Goal: Navigation & Orientation: Find specific page/section

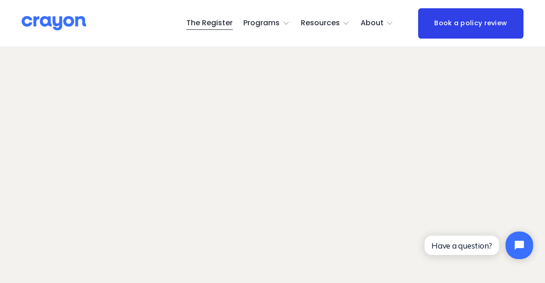
scroll to position [46, 0]
click at [54, 19] on img at bounding box center [54, 23] width 64 height 16
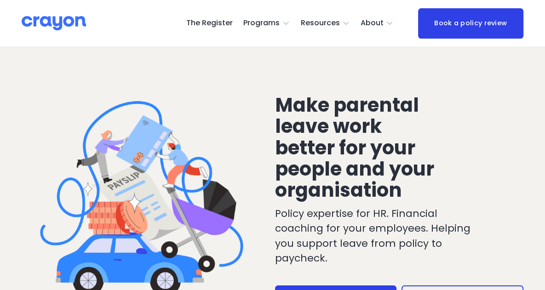
click at [215, 23] on link "The Register" at bounding box center [209, 23] width 46 height 15
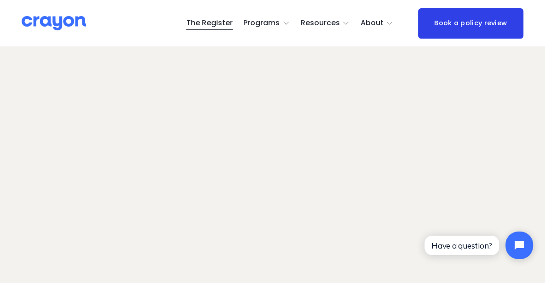
scroll to position [55, 0]
